Goal: Task Accomplishment & Management: Manage account settings

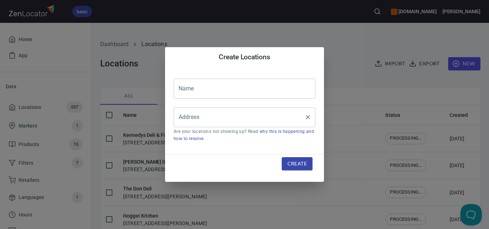
click at [287, 123] on input "Address" at bounding box center [239, 118] width 124 height 14
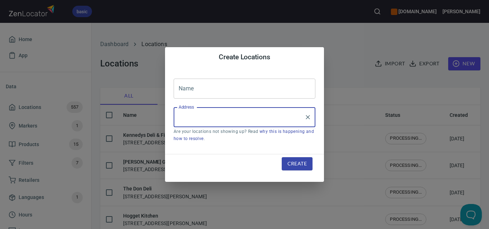
paste input "https://app.hubspot.com/contacts/8970706/record/0-2/15659860906"
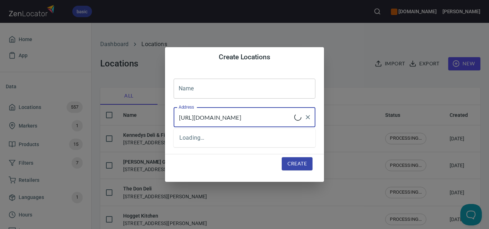
type input "https://app.hubspot.com/contacts/8970706/record/0-2/15659860906"
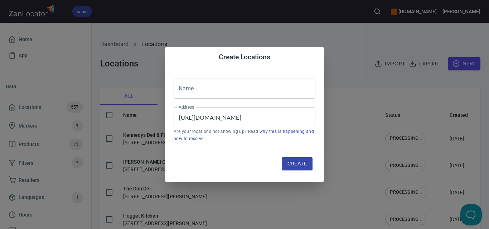
scroll to position [0, 0]
click at [196, 90] on input "text" at bounding box center [244, 89] width 142 height 20
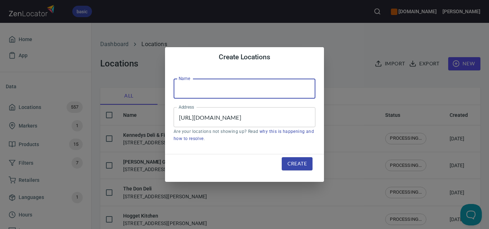
paste input "Foodworks West Melbourne"
type input "Foodworks West Melbourne"
click at [306, 164] on span "Create" at bounding box center [296, 163] width 19 height 9
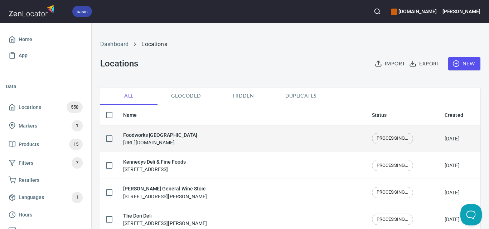
click at [395, 143] on td "PROCESSING..." at bounding box center [402, 138] width 73 height 27
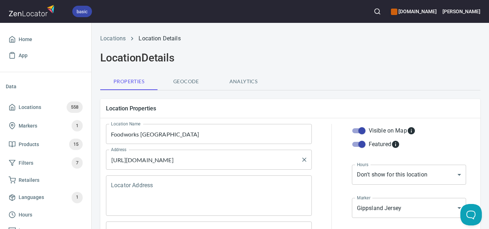
click at [201, 164] on input "https://app.hubspot.com/contacts/8970706/record/0-2/15659860906" at bounding box center [203, 160] width 188 height 14
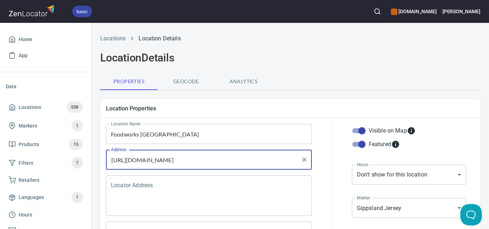
click at [201, 164] on input "https://app.hubspot.com/contacts/8970706/record/0-2/15659860906" at bounding box center [203, 160] width 188 height 14
paste input "[STREET_ADDRESS]"
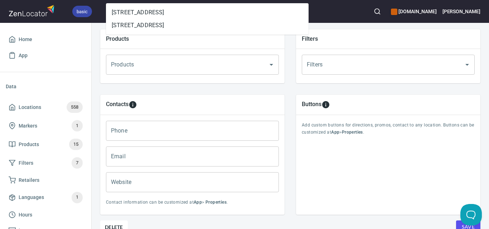
scroll to position [295, 0]
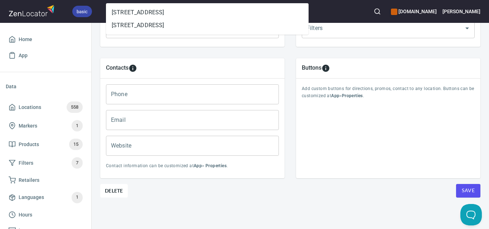
type input "[STREET_ADDRESS]"
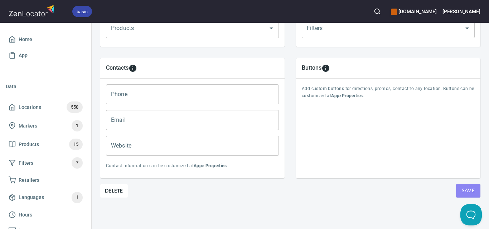
click at [461, 186] on span "Save" at bounding box center [467, 190] width 13 height 9
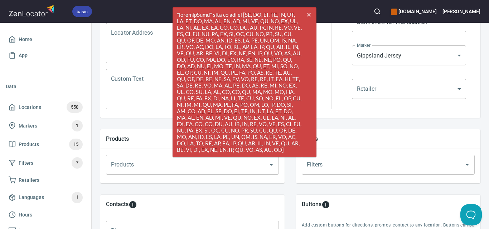
scroll to position [152, 0]
click at [309, 16] on icon "cross" at bounding box center [309, 15] width 6 height 6
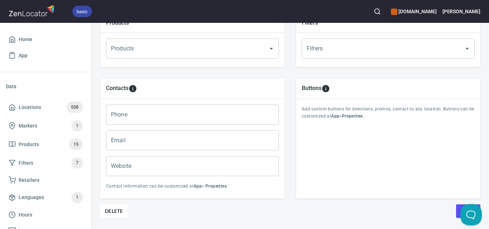
scroll to position [295, 0]
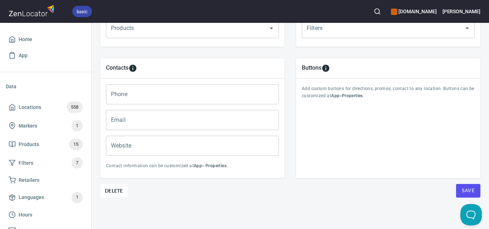
click at [461, 188] on span "Save" at bounding box center [467, 190] width 13 height 9
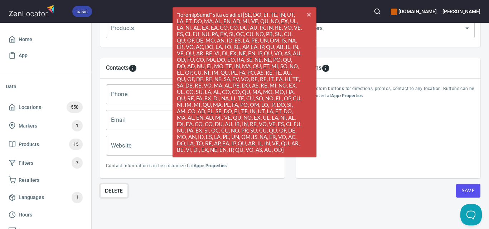
click at [112, 187] on span "Delete" at bounding box center [114, 191] width 18 height 9
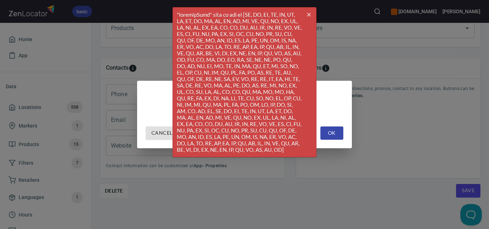
click at [334, 131] on span "OK" at bounding box center [331, 133] width 11 height 9
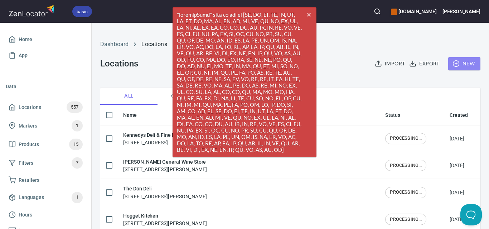
click at [461, 63] on span "New" at bounding box center [463, 63] width 21 height 9
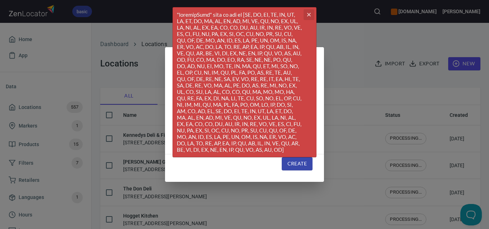
click at [310, 16] on icon "button" at bounding box center [309, 15] width 4 height 4
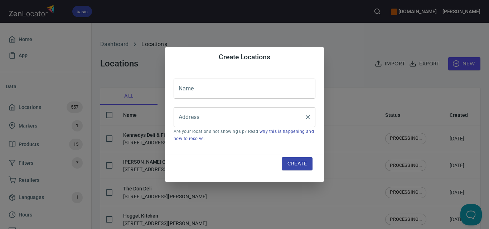
click at [222, 122] on input "Address" at bounding box center [239, 118] width 124 height 14
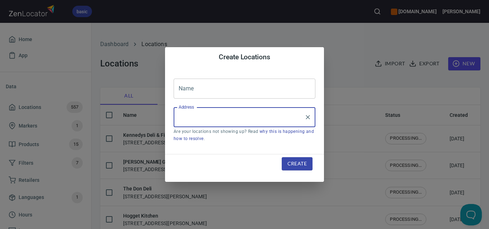
paste input "[STREET_ADDRESS]"
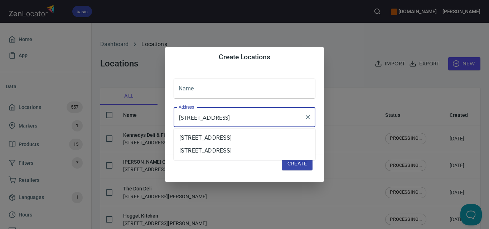
type input "[STREET_ADDRESS]"
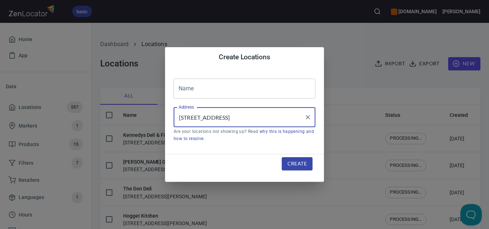
click at [215, 90] on input "text" at bounding box center [244, 89] width 142 height 20
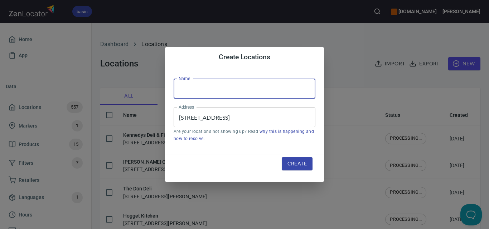
paste input "Foodworks [GEOGRAPHIC_DATA]"
type input "Foodworks [GEOGRAPHIC_DATA]"
click at [296, 161] on span "Create" at bounding box center [296, 163] width 19 height 9
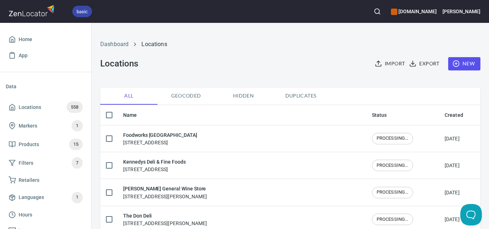
click at [296, 55] on div "Dashboard Locations Locations Import Export New" at bounding box center [290, 55] width 388 height 56
checkbox input "false"
click at [469, 65] on button "New" at bounding box center [464, 63] width 32 height 13
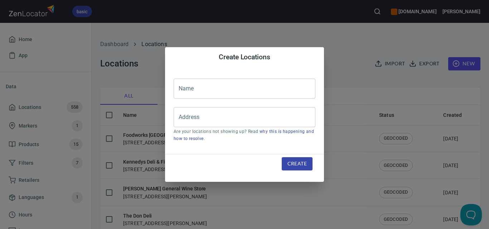
click at [236, 90] on input "text" at bounding box center [244, 89] width 142 height 20
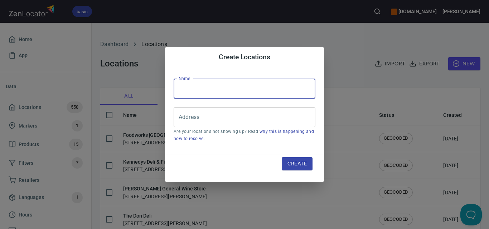
paste input "[GEOGRAPHIC_DATA]"
type input "[GEOGRAPHIC_DATA]"
click at [255, 116] on input "Address" at bounding box center [239, 118] width 124 height 14
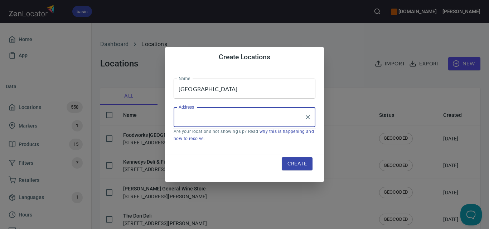
paste input "[STREET_ADDRESS]"
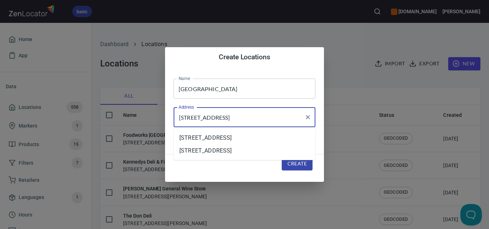
type input "[STREET_ADDRESS]"
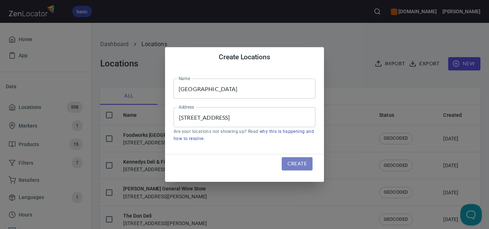
click at [306, 163] on span "Create" at bounding box center [296, 163] width 19 height 9
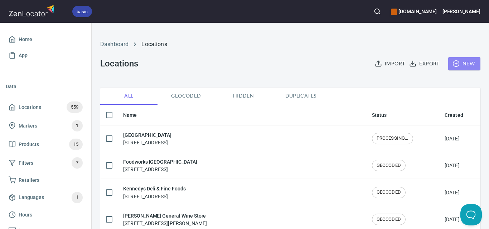
click at [460, 63] on span "New" at bounding box center [463, 63] width 21 height 9
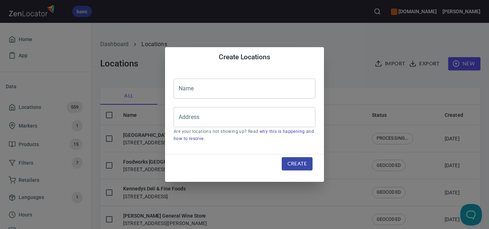
click at [267, 87] on input "text" at bounding box center [244, 89] width 142 height 20
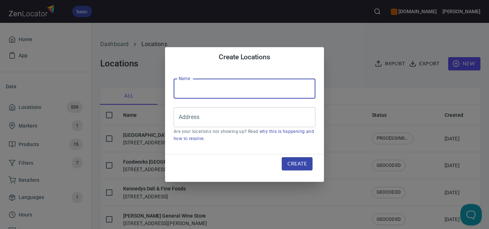
paste input "Waratah Hills Vineyard"
type input "Waratah Hills Vineyard"
click at [230, 112] on input "Address" at bounding box center [239, 118] width 124 height 14
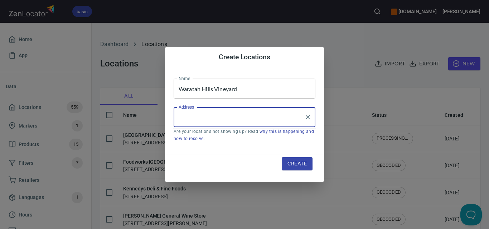
paste input "[STREET_ADDRESS]"
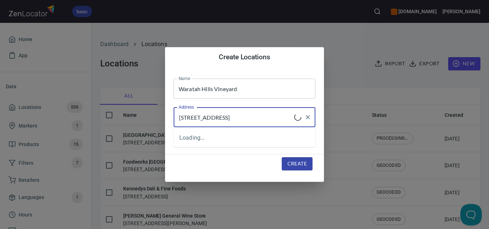
type input "[STREET_ADDRESS]"
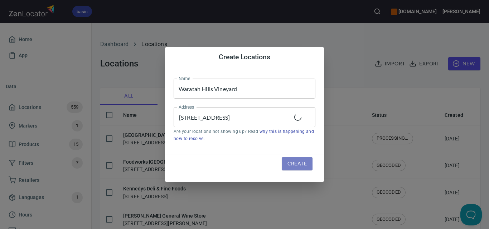
click at [295, 164] on span "Create" at bounding box center [296, 163] width 19 height 9
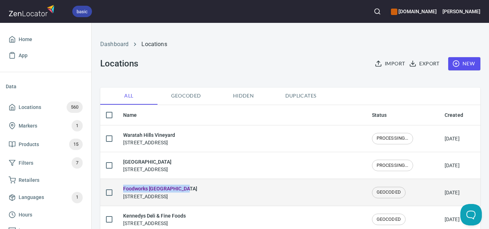
drag, startPoint x: 195, startPoint y: 185, endPoint x: 121, endPoint y: 190, distance: 73.5
click at [121, 190] on td "Foodworks West Melbourne 185 Rosslyn Street, West Melbourne, VIC 3003" at bounding box center [241, 192] width 249 height 27
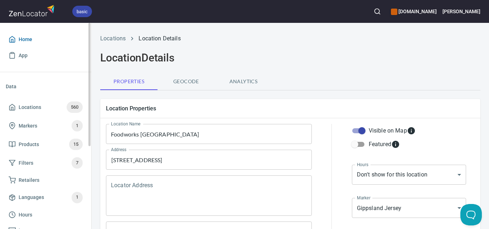
click at [32, 37] on span "Home" at bounding box center [26, 39] width 14 height 9
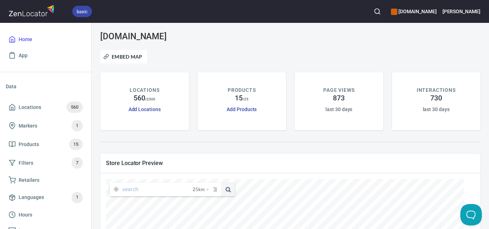
click at [159, 194] on input "text" at bounding box center [157, 190] width 70 height 14
paste input "[STREET_ADDRESS]"
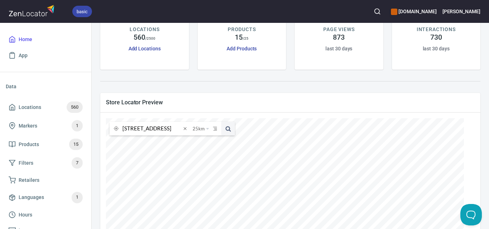
scroll to position [107, 0]
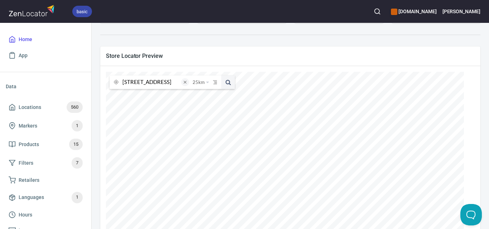
type input "[STREET_ADDRESS]"
click at [185, 80] on span at bounding box center [185, 82] width 8 height 8
click at [44, 111] on span "Locations 560" at bounding box center [46, 107] width 74 height 11
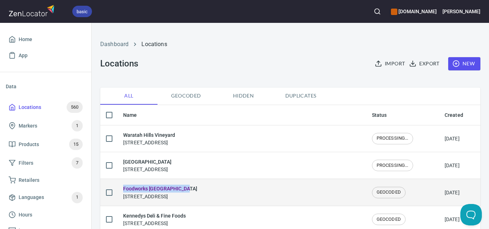
drag, startPoint x: 121, startPoint y: 188, endPoint x: 186, endPoint y: 184, distance: 65.9
click at [186, 184] on td "Foodworks West Melbourne 185 Rosslyn Street, West Melbourne, VIC 3003" at bounding box center [241, 192] width 249 height 27
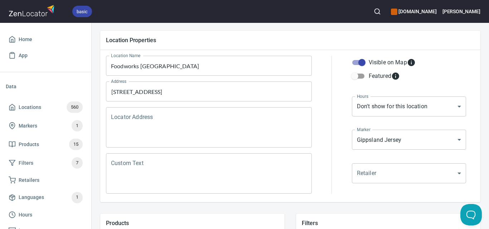
scroll to position [72, 0]
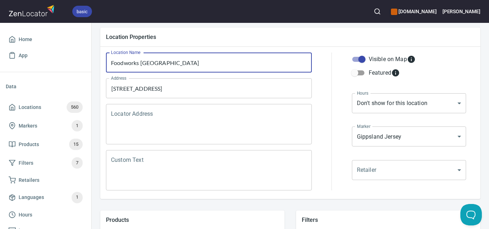
drag, startPoint x: 209, startPoint y: 58, endPoint x: 108, endPoint y: 68, distance: 102.1
click at [108, 68] on input "Foodworks [GEOGRAPHIC_DATA]" at bounding box center [209, 63] width 206 height 20
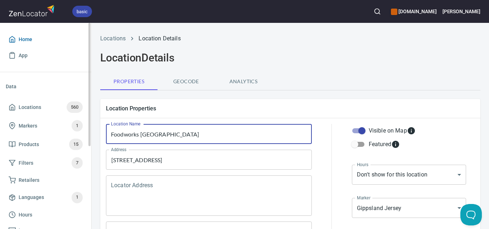
click at [33, 39] on span "Home" at bounding box center [46, 39] width 74 height 9
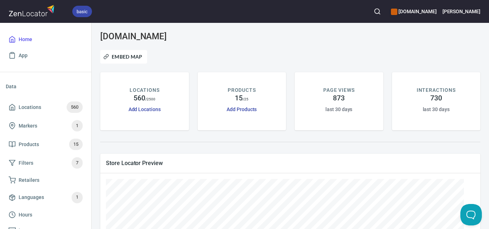
scroll to position [36, 0]
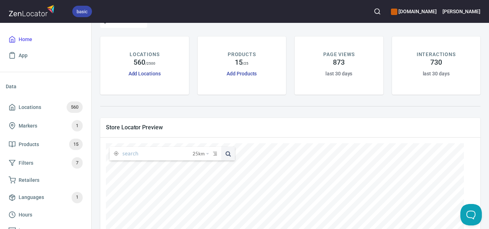
click at [131, 154] on input "text" at bounding box center [157, 154] width 70 height 14
paste input "Foodworks [GEOGRAPHIC_DATA]"
type input "Foodworks [GEOGRAPHIC_DATA]"
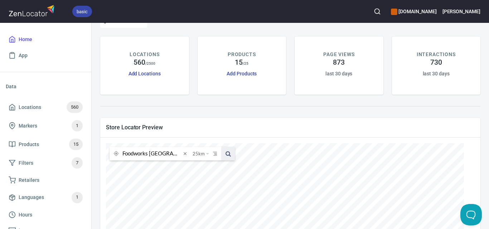
click at [233, 153] on span at bounding box center [228, 154] width 14 height 14
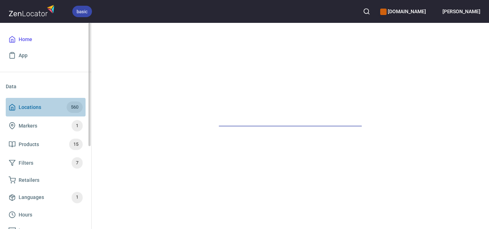
click at [33, 106] on span "Locations" at bounding box center [30, 107] width 23 height 9
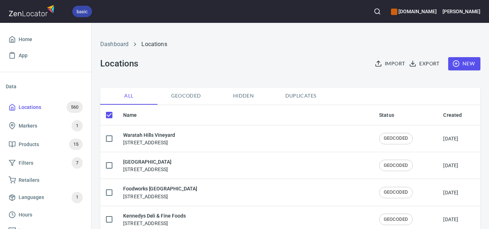
click at [462, 63] on span "New" at bounding box center [463, 63] width 21 height 9
checkbox input "false"
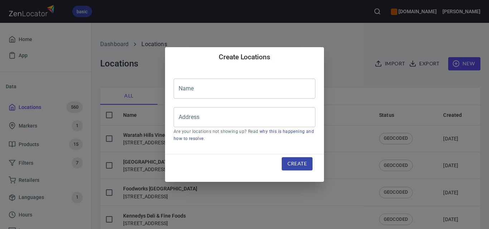
click at [235, 84] on input "text" at bounding box center [244, 89] width 142 height 20
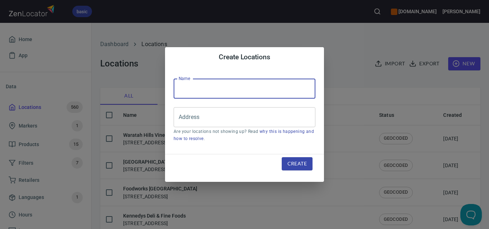
paste input "Madeleine Butter"
type input "Madeleine Butter"
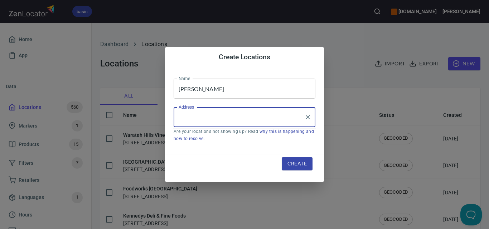
click at [203, 122] on input "Address" at bounding box center [239, 118] width 124 height 14
paste input "[STREET_ADDRESS]"
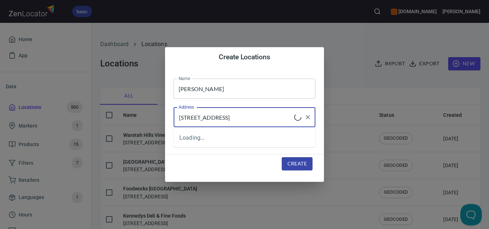
type input "[STREET_ADDRESS]"
click at [291, 163] on span "Create" at bounding box center [296, 163] width 19 height 9
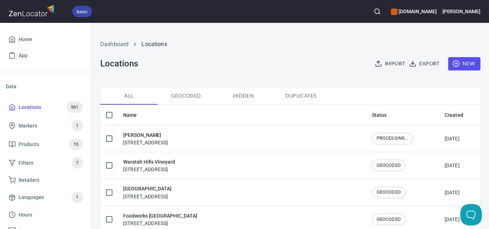
click at [453, 66] on icon "button" at bounding box center [455, 63] width 7 height 7
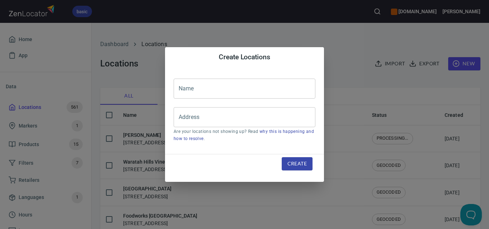
click at [248, 82] on input "text" at bounding box center [244, 89] width 142 height 20
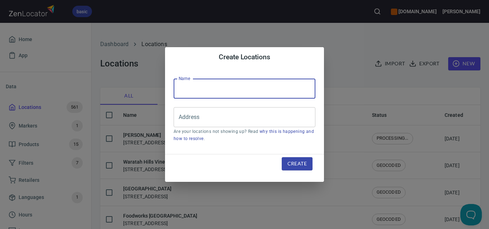
paste input "[PERSON_NAME]"
type input "[PERSON_NAME]"
click at [198, 122] on input "Address" at bounding box center [239, 118] width 124 height 14
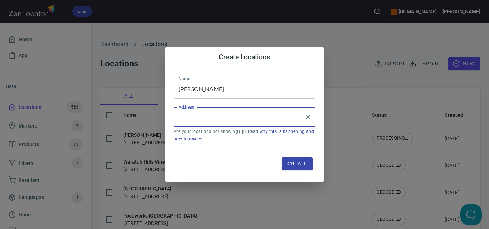
paste input "[STREET_ADDRESS][PERSON_NAME] (REAR ENTRY [STREET_ADDRESS][PERSON_NAME]"
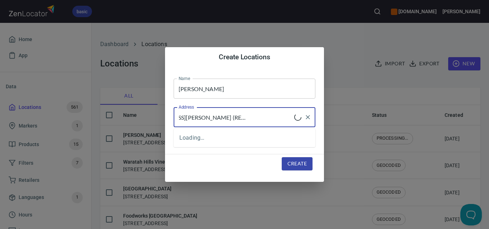
type input "[STREET_ADDRESS][PERSON_NAME] (REAR ENTRY [STREET_ADDRESS][PERSON_NAME]"
click at [290, 161] on span "Create" at bounding box center [296, 163] width 19 height 9
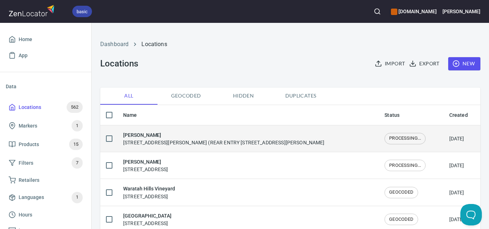
drag, startPoint x: 174, startPoint y: 133, endPoint x: 120, endPoint y: 133, distance: 54.0
click at [120, 133] on td "Jamsheed Wines 4 Albert St (REAR ENTRY 217 Dundas Street), Preston, VIC 3072" at bounding box center [247, 138] width 261 height 27
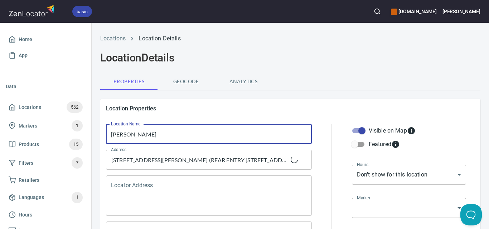
drag, startPoint x: 191, startPoint y: 141, endPoint x: 96, endPoint y: 129, distance: 95.8
click at [96, 129] on div "Location Properties Location Name Jamsheed Wines Location Name Address 4 Albert…" at bounding box center [289, 184] width 391 height 183
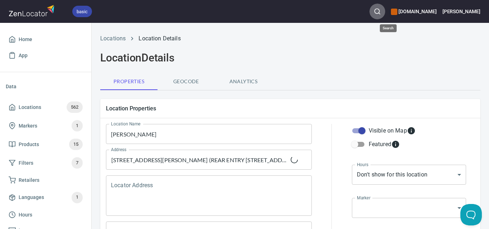
click at [385, 15] on button "button" at bounding box center [377, 12] width 16 height 16
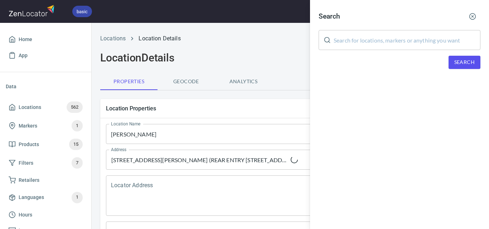
click at [390, 49] on input "text" at bounding box center [406, 40] width 147 height 20
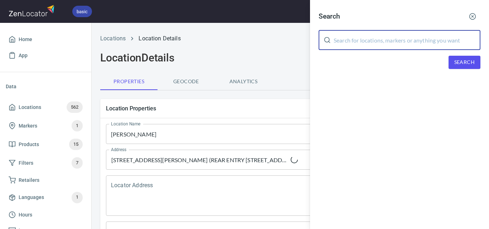
paste input "[PERSON_NAME]"
type input "[PERSON_NAME]"
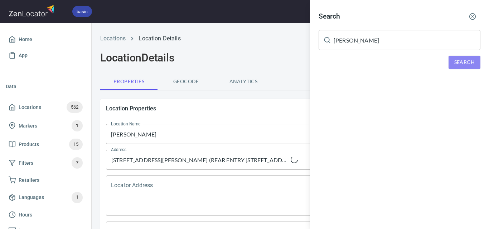
click at [453, 59] on button "Search" at bounding box center [464, 62] width 32 height 13
click at [19, 38] on div at bounding box center [244, 114] width 489 height 229
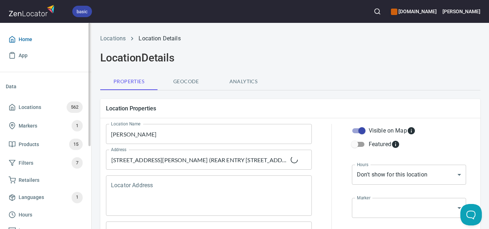
click at [29, 37] on span "Home" at bounding box center [26, 39] width 14 height 9
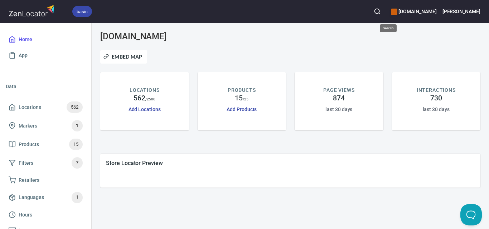
click at [384, 8] on button "button" at bounding box center [377, 12] width 16 height 16
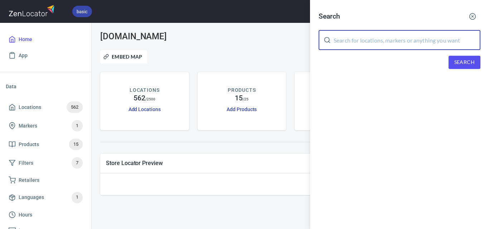
click at [381, 42] on input "text" at bounding box center [406, 40] width 147 height 20
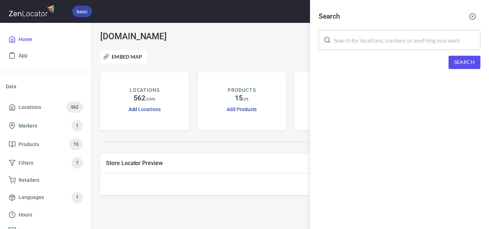
click at [190, 145] on div at bounding box center [244, 114] width 489 height 229
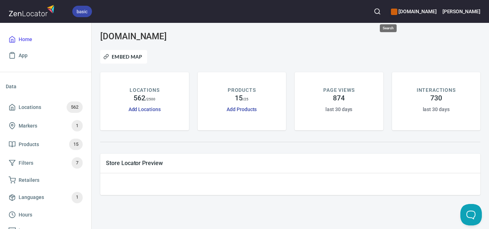
click at [385, 14] on button "button" at bounding box center [377, 12] width 16 height 16
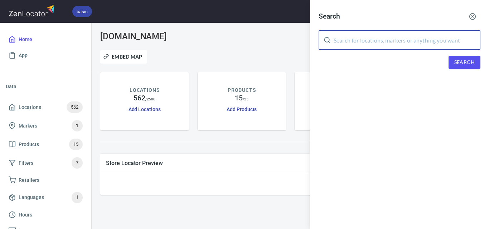
click at [404, 41] on input "text" at bounding box center [406, 40] width 147 height 20
paste input "[PERSON_NAME]"
type input "[PERSON_NAME]"
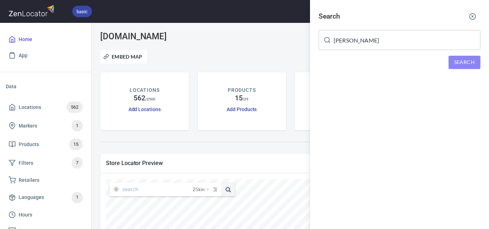
click at [470, 63] on span "Search" at bounding box center [464, 62] width 20 height 9
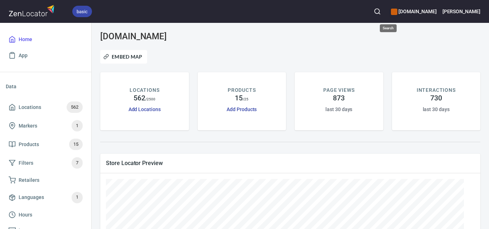
click at [381, 9] on icon "button" at bounding box center [376, 11] width 7 height 7
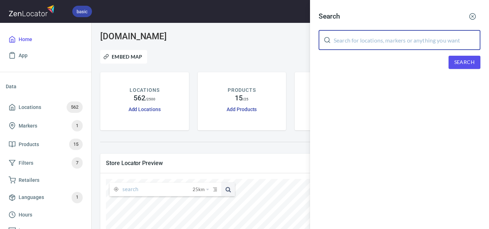
click at [413, 39] on input "text" at bounding box center [406, 40] width 147 height 20
paste input "[PERSON_NAME]"
type input "[PERSON_NAME]"
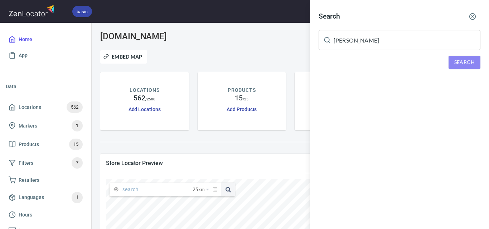
click at [460, 62] on span "Search" at bounding box center [464, 62] width 20 height 9
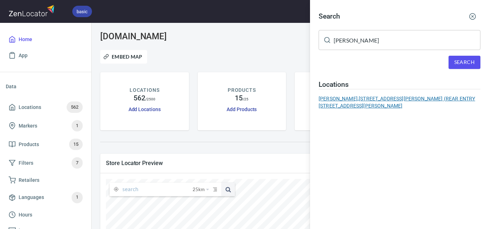
click at [399, 102] on div "[PERSON_NAME], [STREET_ADDRESS][PERSON_NAME] (REAR ENTRY [STREET_ADDRESS][PERSO…" at bounding box center [399, 102] width 162 height 14
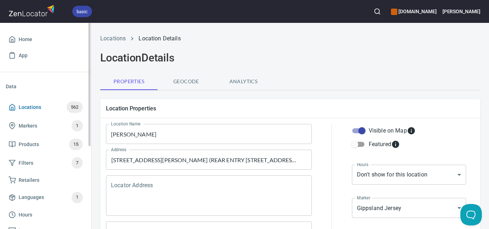
click at [34, 107] on span "Locations" at bounding box center [30, 107] width 23 height 9
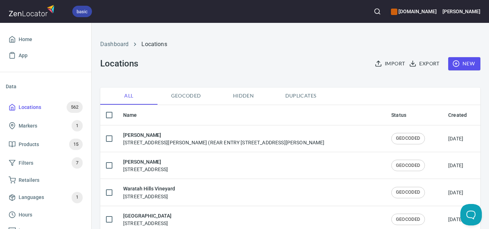
checkbox input "false"
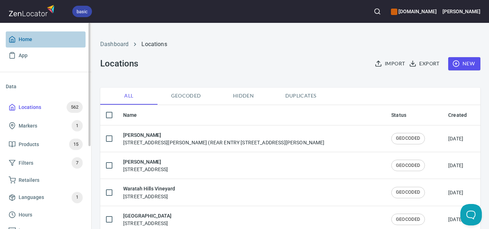
click at [44, 41] on span "Home" at bounding box center [46, 39] width 74 height 9
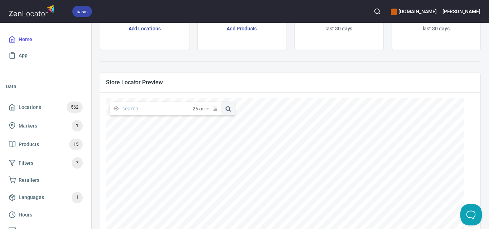
scroll to position [72, 0]
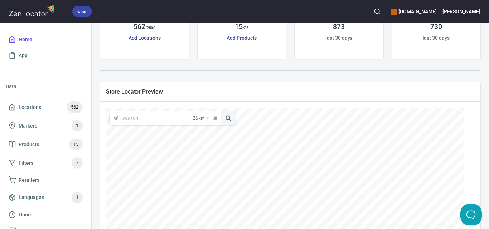
click at [152, 124] on input "text" at bounding box center [157, 118] width 70 height 14
paste input "[PERSON_NAME]"
click at [223, 119] on span at bounding box center [228, 118] width 14 height 14
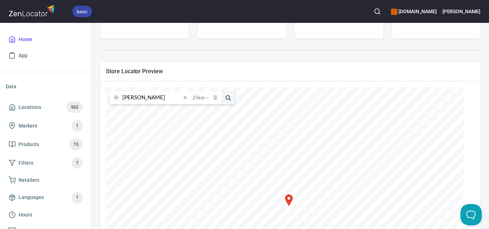
scroll to position [107, 0]
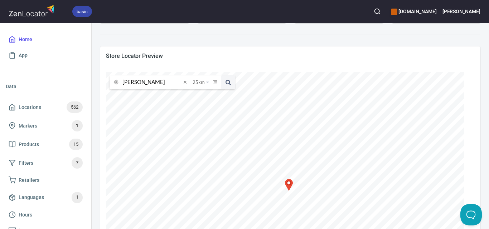
click at [164, 83] on input "[PERSON_NAME]" at bounding box center [151, 82] width 59 height 14
paste input "Bairnsdale Meat Supply"
type input "Bairnsdale Meat Supply"
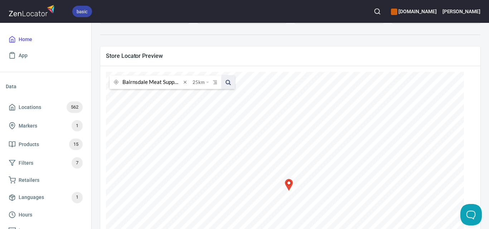
click at [229, 84] on span at bounding box center [228, 82] width 14 height 14
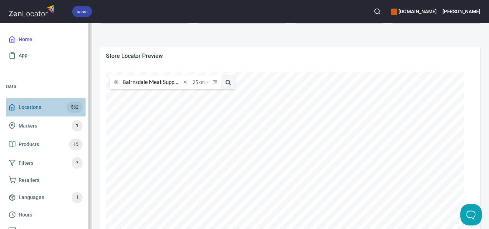
click at [36, 109] on span "Locations" at bounding box center [30, 107] width 23 height 9
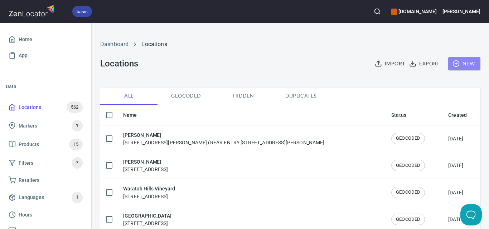
click at [465, 64] on span "New" at bounding box center [463, 63] width 21 height 9
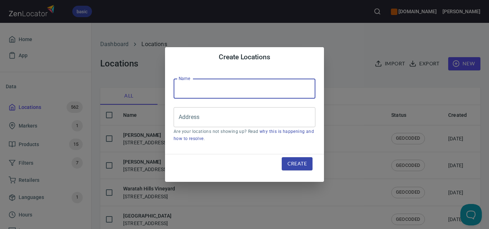
click at [245, 95] on input "text" at bounding box center [244, 89] width 142 height 20
paste input "Bairnsdale Meat Supply"
type input "Bairnsdale Meat Supply"
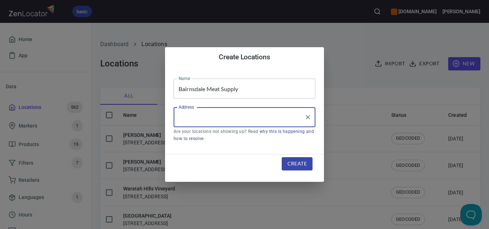
click at [221, 117] on input "Address" at bounding box center [239, 118] width 124 height 14
paste input "[STREET_ADDRESS]"
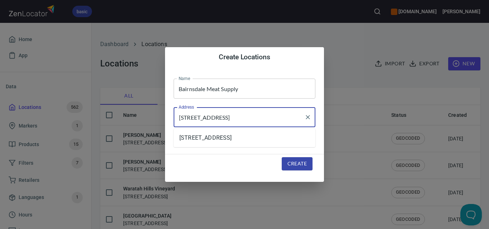
type input "[STREET_ADDRESS]"
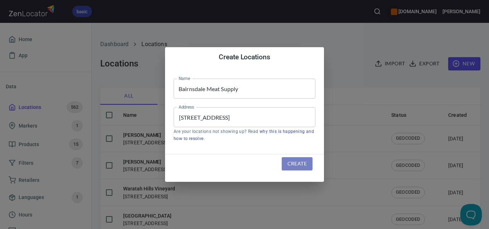
click at [295, 162] on span "Create" at bounding box center [296, 163] width 19 height 9
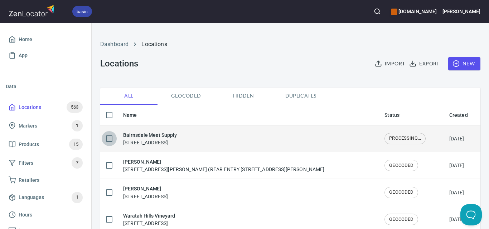
click at [111, 138] on input "checkbox" at bounding box center [109, 138] width 15 height 15
checkbox input "true"
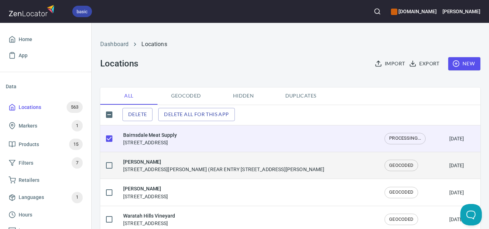
click at [116, 164] on input "checkbox" at bounding box center [109, 165] width 15 height 15
checkbox input "true"
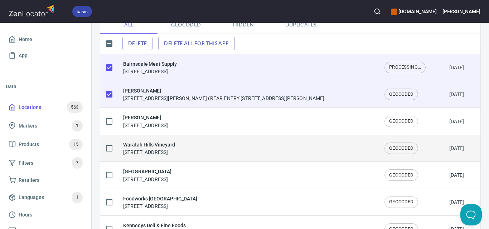
scroll to position [72, 0]
drag, startPoint x: 110, startPoint y: 122, endPoint x: 127, endPoint y: 144, distance: 28.1
click at [113, 126] on input "checkbox" at bounding box center [109, 121] width 15 height 15
checkbox input "true"
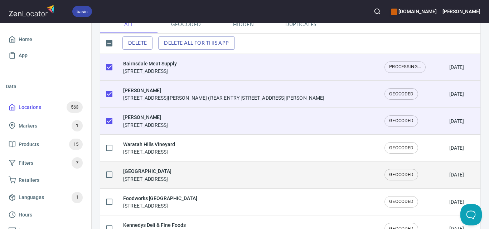
drag, startPoint x: 111, startPoint y: 149, endPoint x: 119, endPoint y: 166, distance: 19.2
click at [112, 152] on input "checkbox" at bounding box center [109, 148] width 15 height 15
checkbox input "true"
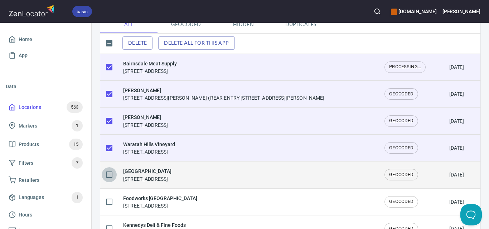
click at [113, 178] on input "checkbox" at bounding box center [109, 174] width 15 height 15
checkbox input "true"
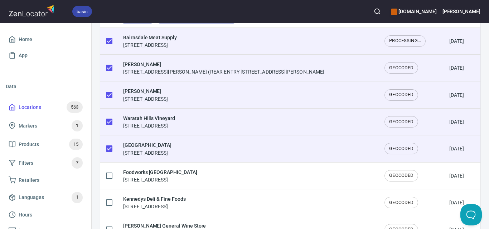
scroll to position [107, 0]
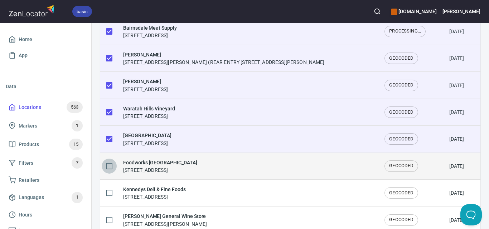
drag, startPoint x: 114, startPoint y: 166, endPoint x: 121, endPoint y: 187, distance: 21.5
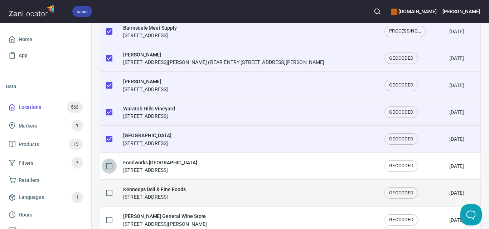
click at [114, 167] on input "checkbox" at bounding box center [109, 166] width 15 height 15
checkbox input "true"
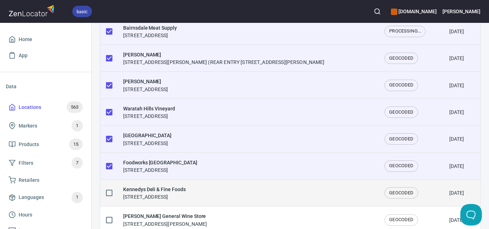
click at [112, 195] on input "checkbox" at bounding box center [109, 193] width 15 height 15
checkbox input "true"
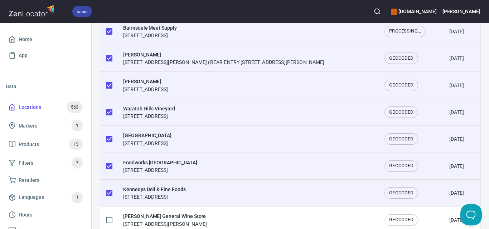
scroll to position [215, 0]
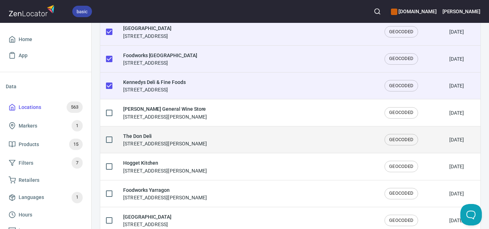
click at [111, 113] on input "checkbox" at bounding box center [109, 112] width 15 height 15
checkbox input "true"
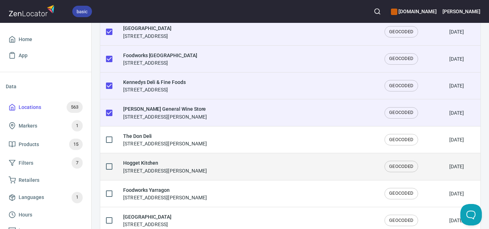
drag, startPoint x: 111, startPoint y: 145, endPoint x: 110, endPoint y: 153, distance: 7.9
click at [110, 148] on td at bounding box center [108, 139] width 17 height 27
click at [110, 168] on input "checkbox" at bounding box center [109, 166] width 15 height 15
checkbox input "true"
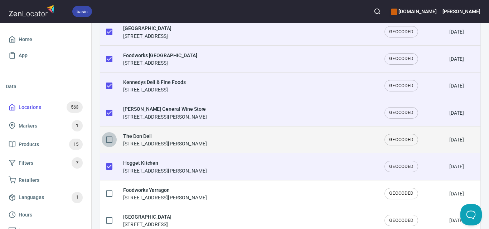
click at [109, 141] on input "checkbox" at bounding box center [109, 139] width 15 height 15
checkbox input "true"
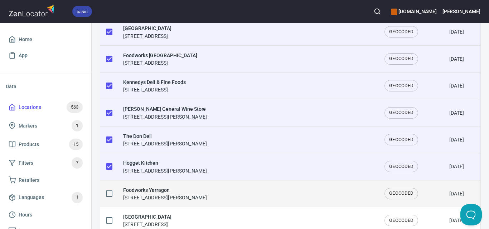
click at [110, 192] on input "checkbox" at bounding box center [109, 193] width 15 height 15
checkbox input "true"
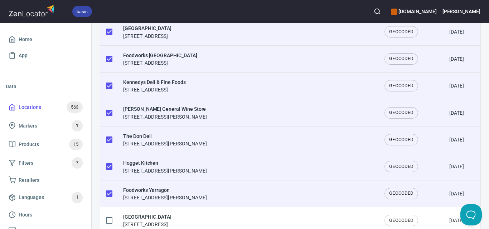
scroll to position [286, 0]
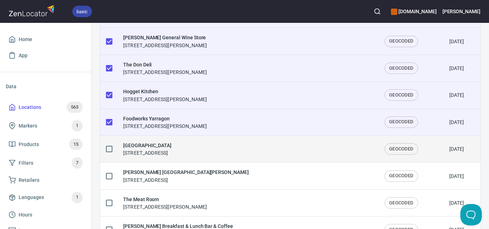
click at [111, 152] on input "checkbox" at bounding box center [109, 149] width 15 height 15
checkbox input "true"
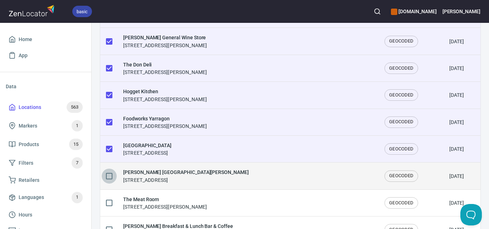
click at [112, 179] on input "checkbox" at bounding box center [109, 176] width 15 height 15
checkbox input "true"
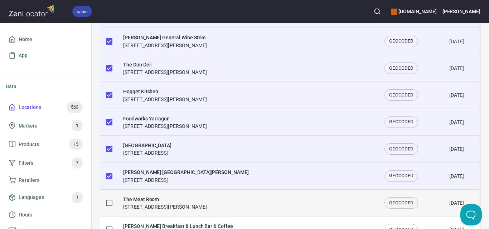
drag, startPoint x: 110, startPoint y: 201, endPoint x: 109, endPoint y: 195, distance: 6.8
click at [110, 202] on input "checkbox" at bounding box center [109, 203] width 15 height 15
checkbox input "true"
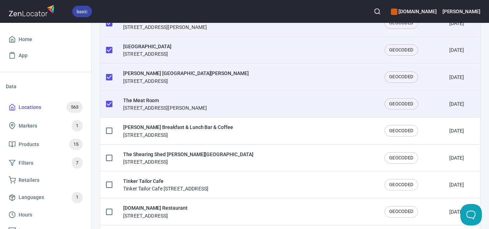
scroll to position [393, 0]
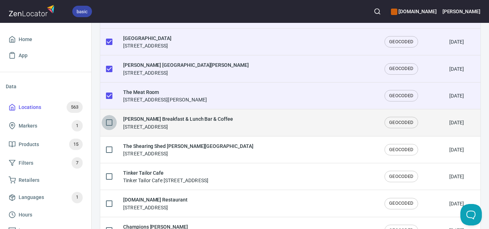
click at [111, 124] on input "checkbox" at bounding box center [109, 122] width 15 height 15
checkbox input "true"
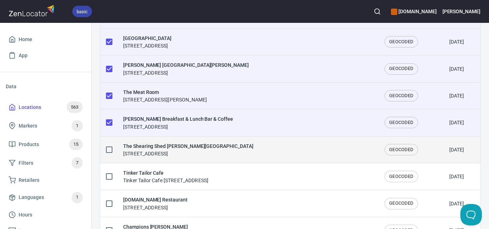
click at [111, 152] on input "checkbox" at bounding box center [109, 149] width 15 height 15
checkbox input "true"
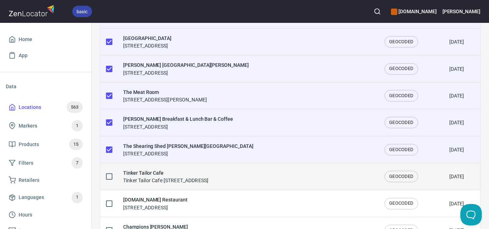
click at [109, 178] on input "checkbox" at bounding box center [109, 176] width 15 height 15
checkbox input "true"
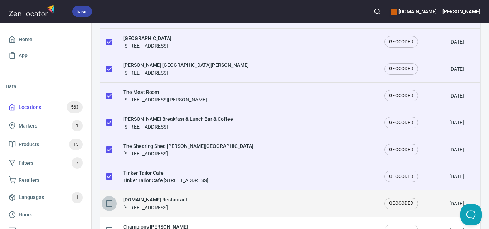
click at [108, 205] on input "checkbox" at bounding box center [109, 203] width 15 height 15
checkbox input "true"
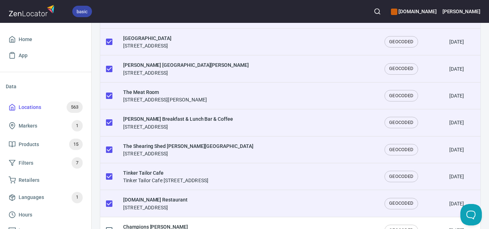
scroll to position [501, 0]
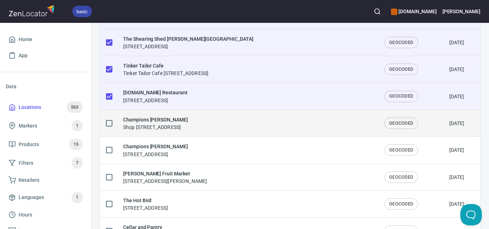
click at [111, 124] on input "checkbox" at bounding box center [109, 123] width 15 height 15
checkbox input "true"
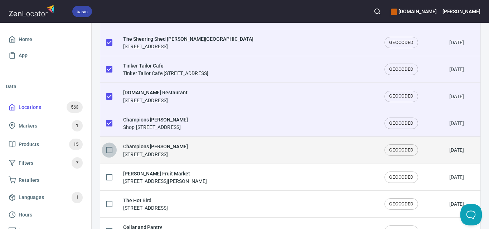
click at [106, 152] on input "checkbox" at bounding box center [109, 150] width 15 height 15
checkbox input "true"
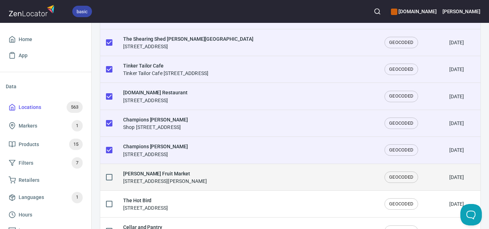
click at [108, 173] on input "checkbox" at bounding box center [109, 177] width 15 height 15
checkbox input "true"
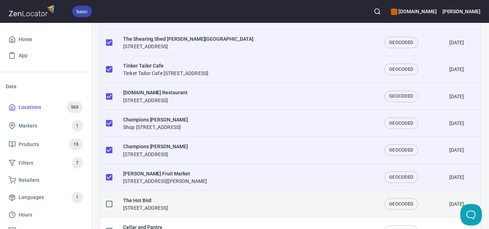
click at [109, 204] on input "checkbox" at bounding box center [109, 204] width 15 height 15
checkbox input "true"
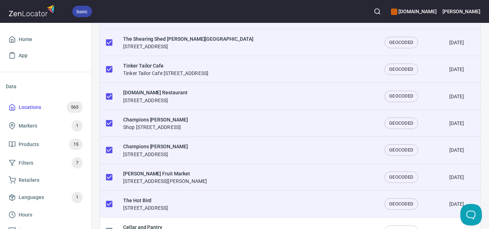
scroll to position [572, 0]
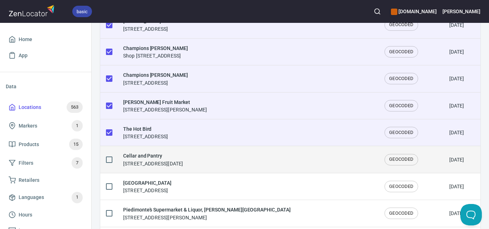
click at [107, 158] on input "checkbox" at bounding box center [109, 159] width 15 height 15
checkbox input "true"
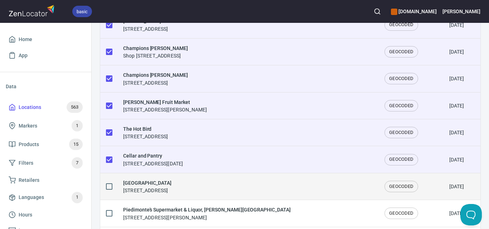
click at [108, 186] on input "checkbox" at bounding box center [109, 186] width 15 height 15
checkbox input "true"
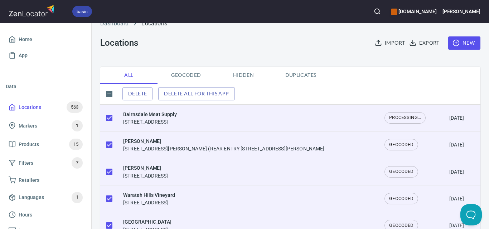
scroll to position [0, 0]
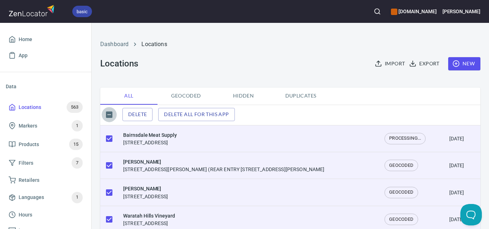
click at [110, 115] on input "checkbox" at bounding box center [109, 114] width 15 height 15
checkbox input "true"
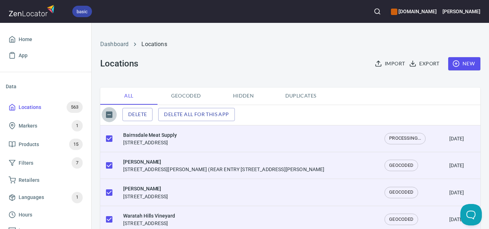
checkbox input "true"
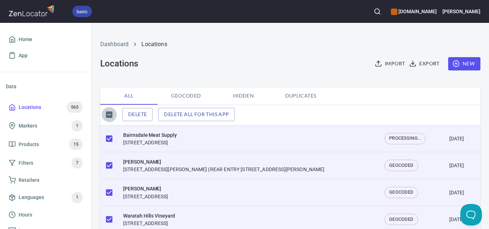
checkbox input "true"
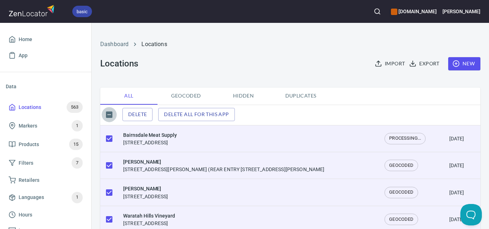
checkbox input "true"
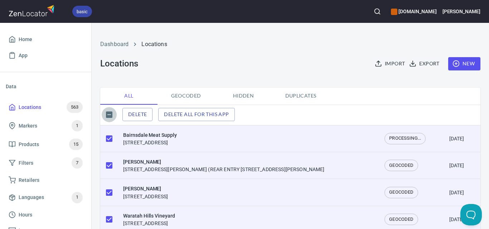
checkbox input "true"
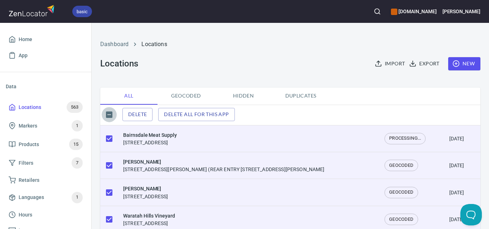
checkbox input "true"
click at [110, 115] on input "checkbox" at bounding box center [109, 114] width 15 height 15
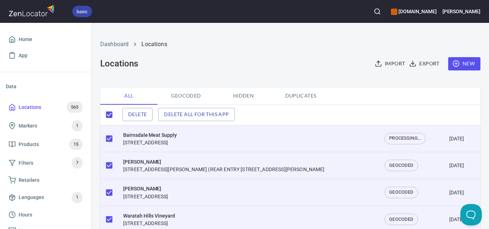
checkbox input "false"
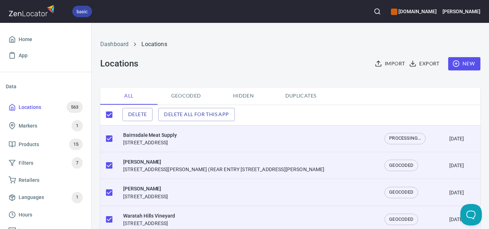
checkbox input "false"
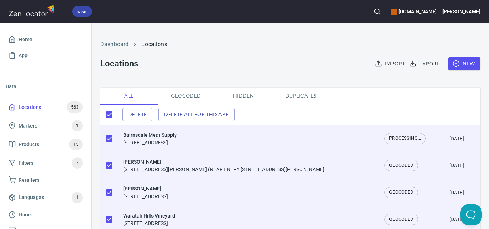
checkbox input "false"
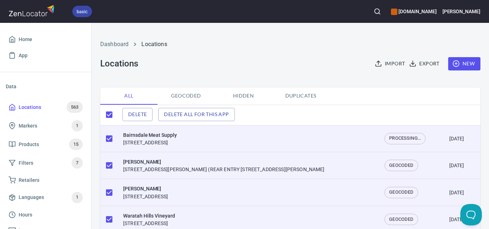
checkbox input "false"
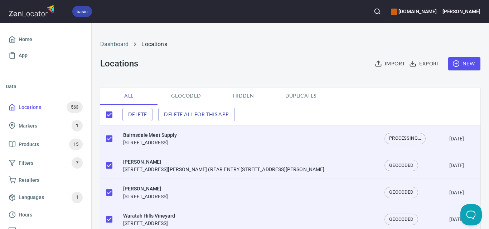
checkbox input "false"
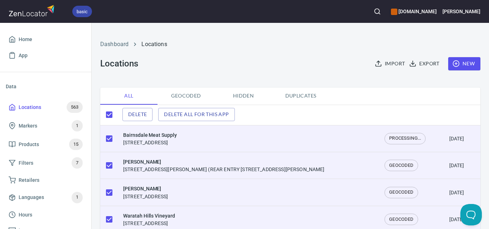
checkbox input "false"
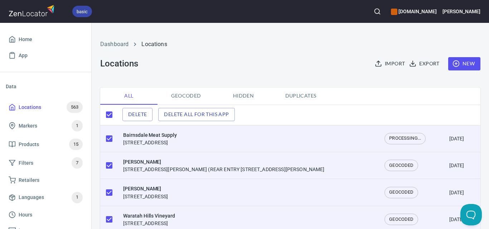
checkbox input "false"
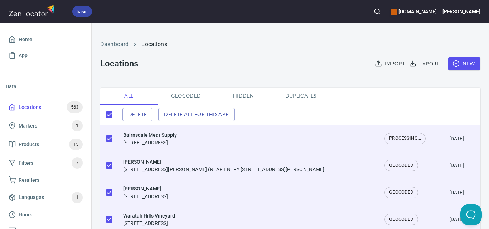
checkbox input "false"
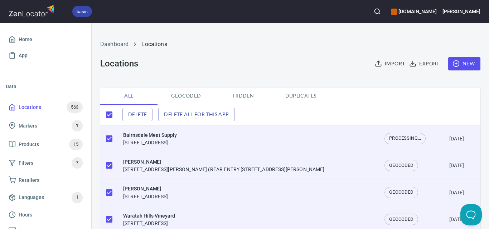
checkbox input "false"
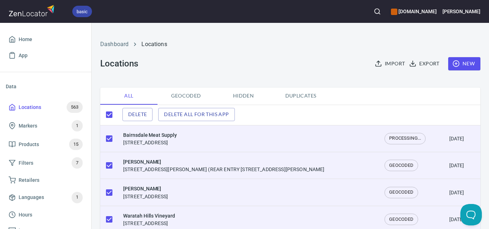
checkbox input "false"
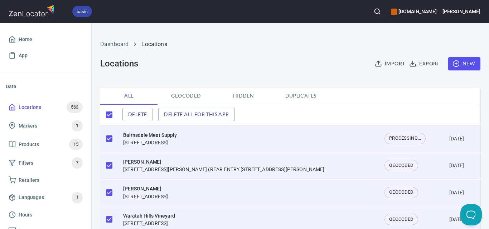
checkbox input "false"
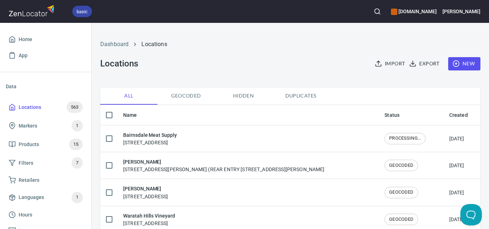
click at [475, 82] on div "Dashboard Locations Locations Import Export New" at bounding box center [290, 55] width 388 height 56
